Goal: Navigation & Orientation: Find specific page/section

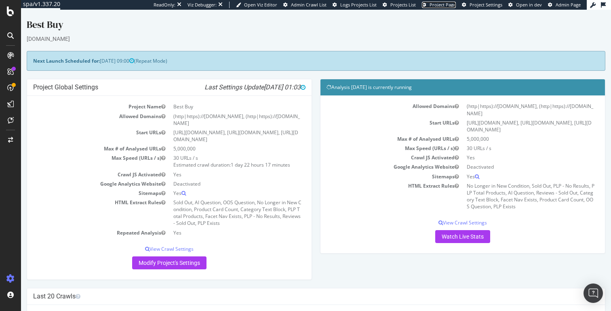
click at [442, 6] on span "Project Page" at bounding box center [442, 5] width 26 height 6
